Goal: Transaction & Acquisition: Purchase product/service

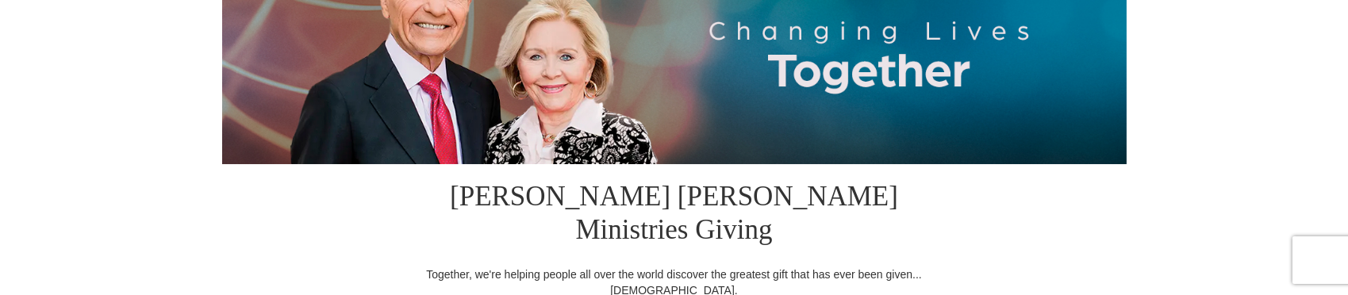
scroll to position [238, 0]
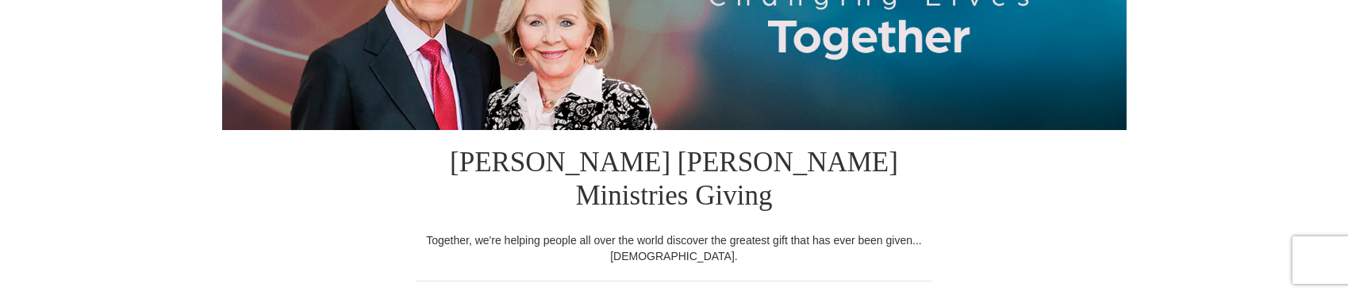
select select "[GEOGRAPHIC_DATA]"
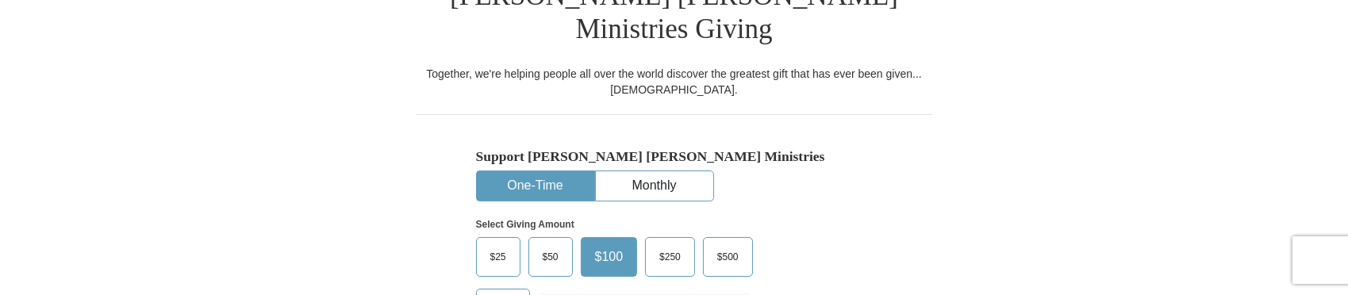
scroll to position [476, 0]
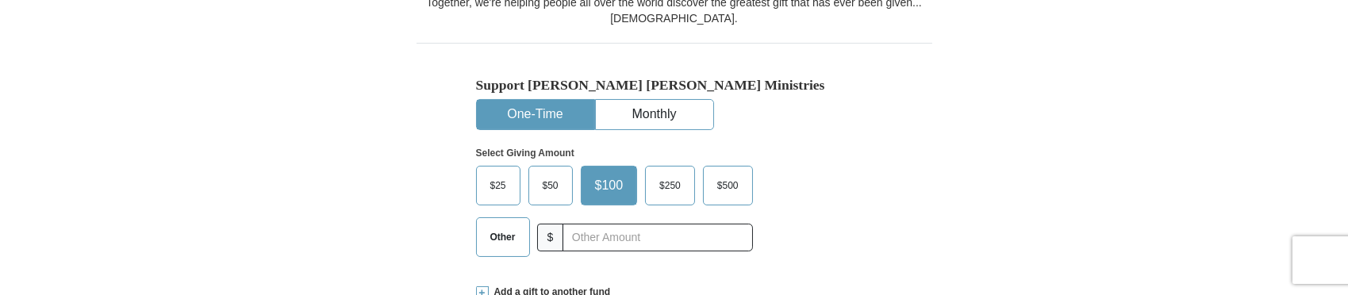
click at [504, 225] on span "Other" at bounding box center [503, 237] width 41 height 24
click at [0, 0] on input "Other" at bounding box center [0, 0] width 0 height 0
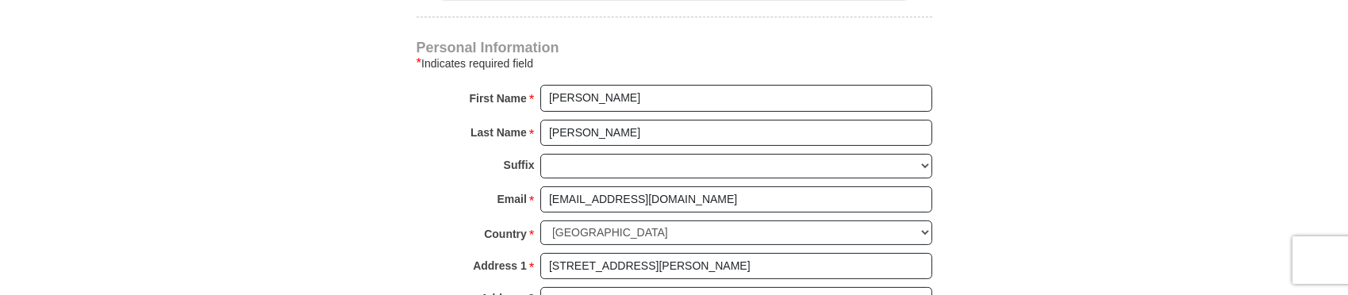
scroll to position [1111, 0]
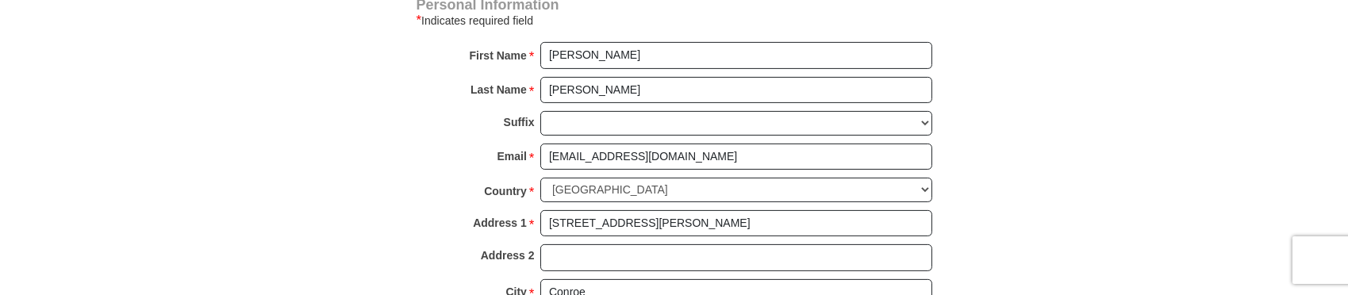
type input "350"
click at [617, 42] on input "[PERSON_NAME]" at bounding box center [737, 55] width 392 height 27
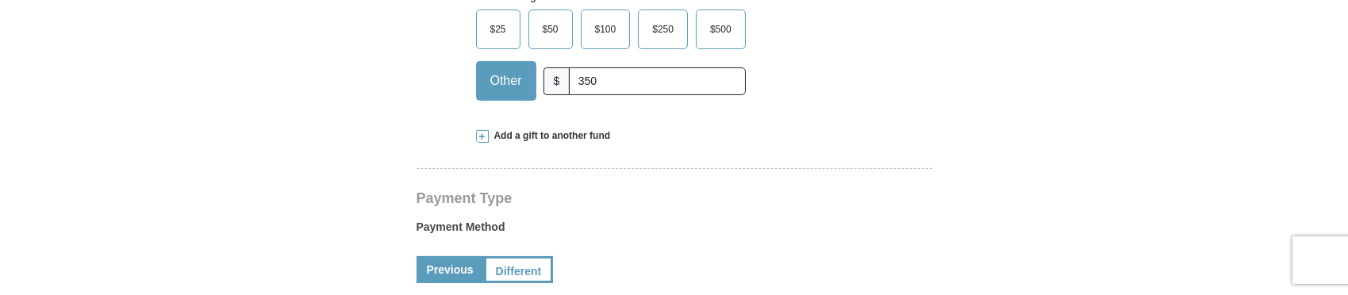
scroll to position [714, 0]
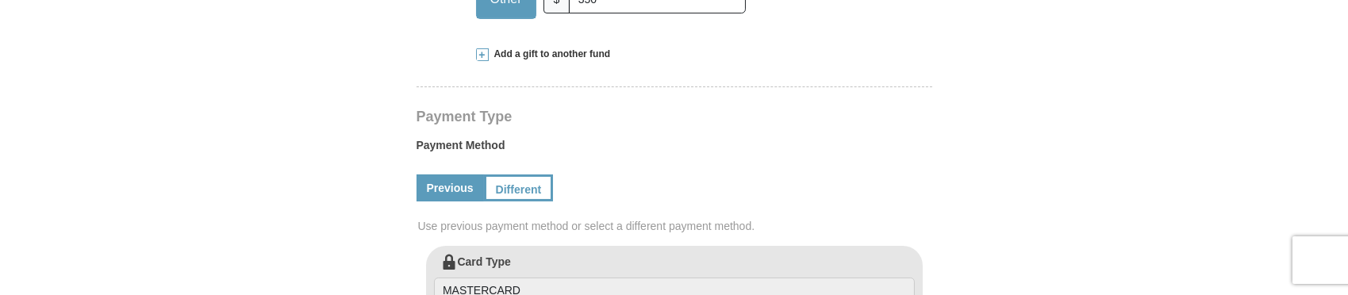
type input "[PERSON_NAME] and [PERSON_NAME]"
click at [451, 175] on link "Previous" at bounding box center [450, 188] width 67 height 27
click at [527, 175] on link "Different" at bounding box center [517, 188] width 67 height 27
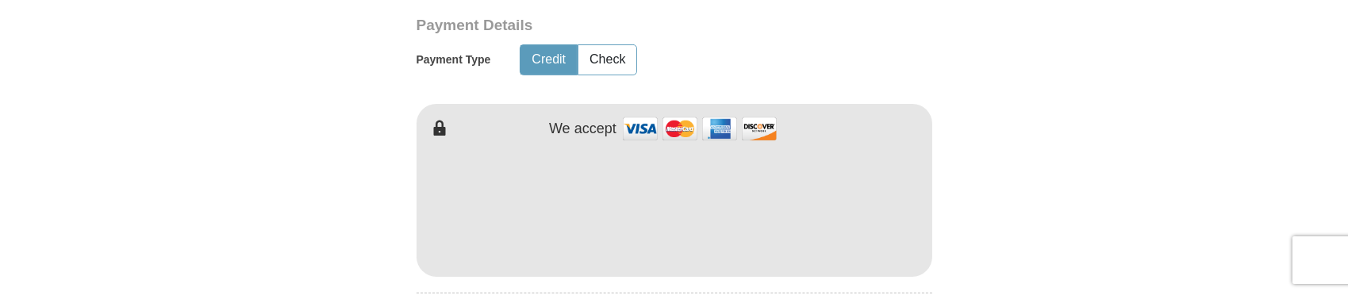
scroll to position [952, 0]
click at [613, 44] on button "Check" at bounding box center [608, 58] width 58 height 29
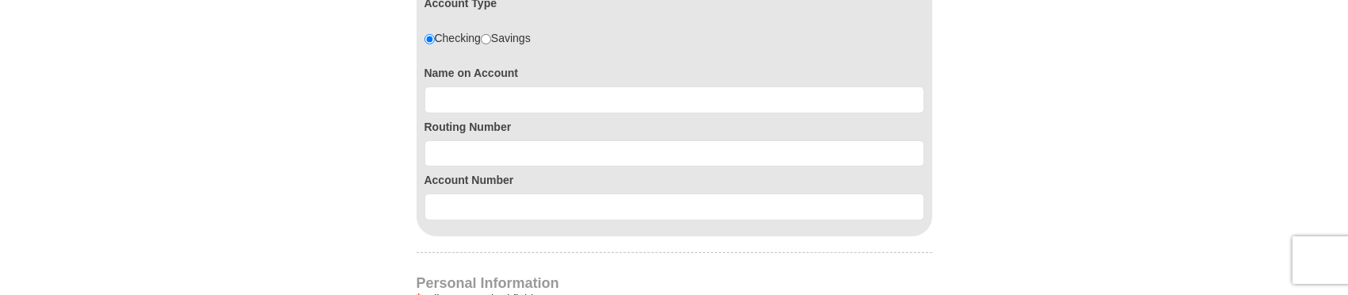
scroll to position [1191, 0]
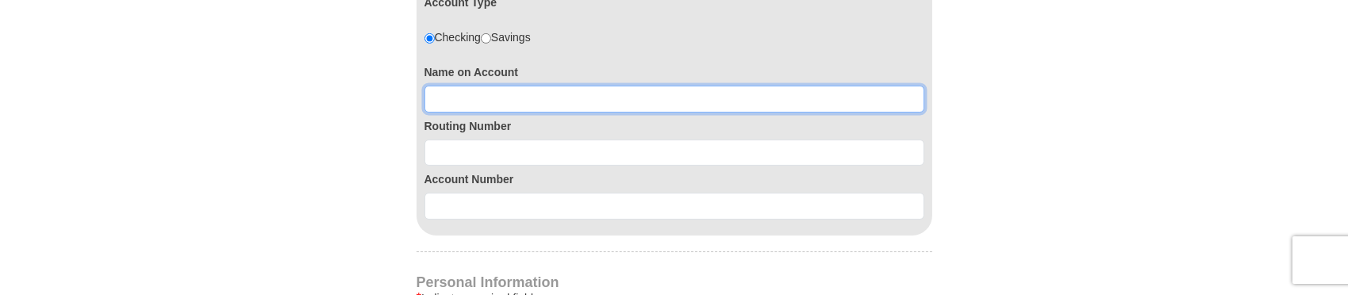
click at [468, 86] on input at bounding box center [675, 99] width 500 height 27
type input "[PERSON_NAME] and [PERSON_NAME]"
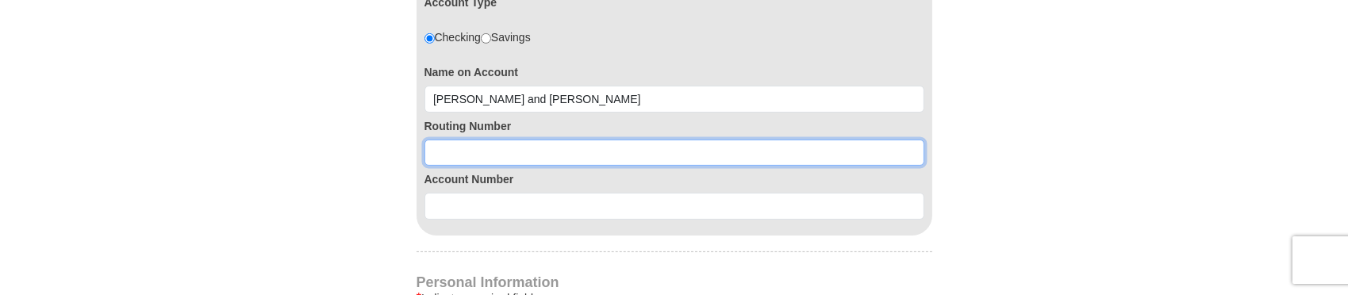
drag, startPoint x: 514, startPoint y: 116, endPoint x: 506, endPoint y: 117, distance: 8.9
click at [514, 140] on input at bounding box center [675, 153] width 500 height 27
click at [452, 140] on input at bounding box center [675, 153] width 500 height 27
type input "111906271"
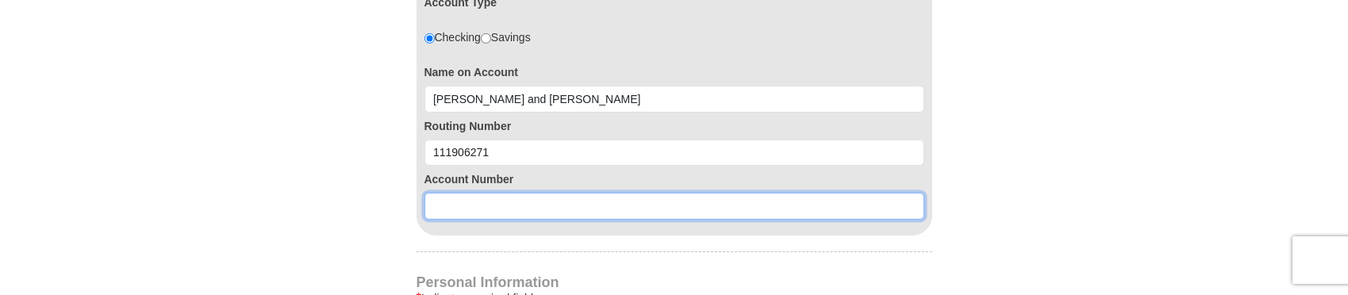
click at [452, 193] on input at bounding box center [675, 206] width 500 height 27
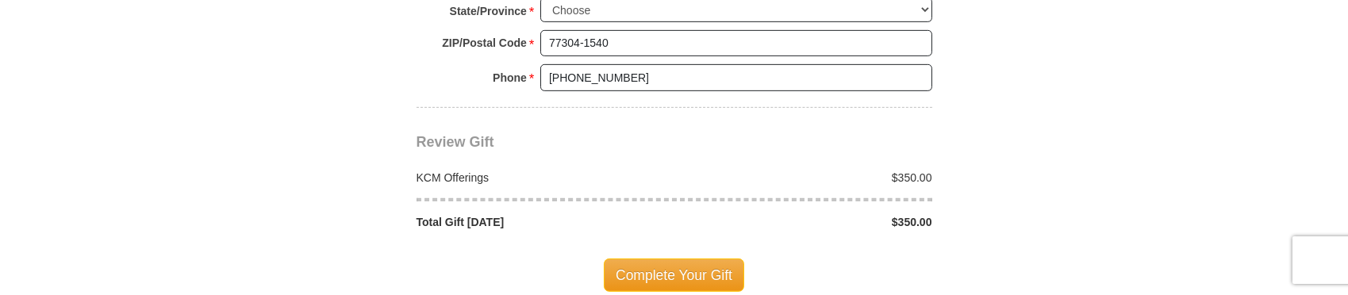
scroll to position [1825, 0]
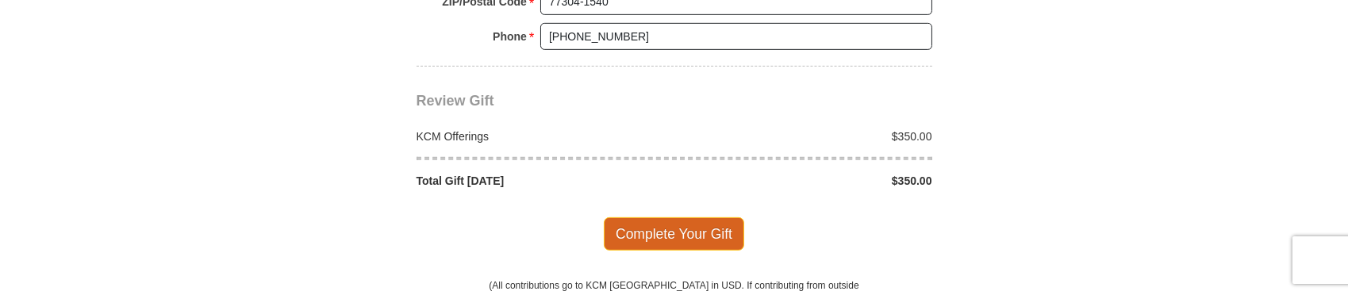
type input "19523405"
click at [638, 217] on span "Complete Your Gift" at bounding box center [674, 233] width 140 height 33
